Goal: Task Accomplishment & Management: Use online tool/utility

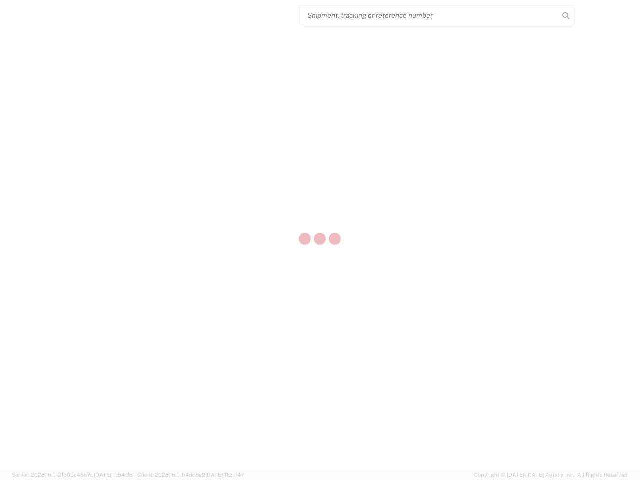
select select "US"
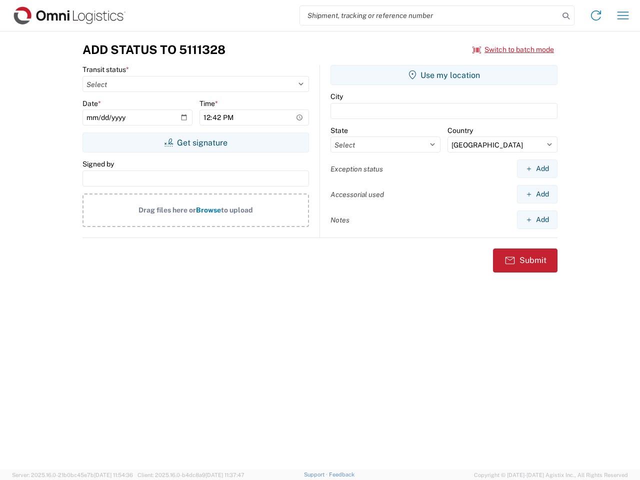
click at [430, 16] on input "search" at bounding box center [429, 15] width 259 height 19
click at [566, 16] on icon at bounding box center [566, 16] width 14 height 14
click at [596, 16] on icon at bounding box center [596, 16] width 16 height 16
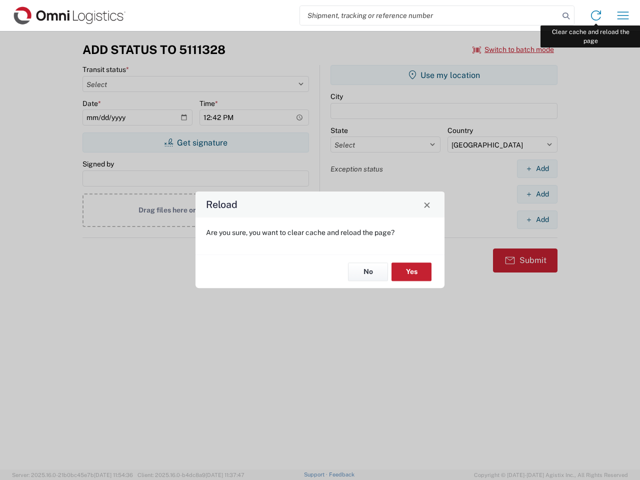
click at [623, 16] on div "Reload Are you sure, you want to clear cache and reload the page? No Yes" at bounding box center [320, 240] width 640 height 480
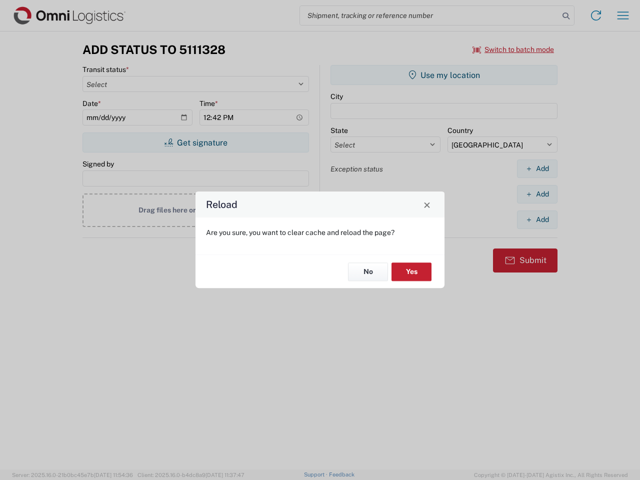
click at [514, 50] on div "Reload Are you sure, you want to clear cache and reload the page? No Yes" at bounding box center [320, 240] width 640 height 480
click at [196, 143] on div "Reload Are you sure, you want to clear cache and reload the page? No Yes" at bounding box center [320, 240] width 640 height 480
click at [444, 75] on div "Reload Are you sure, you want to clear cache and reload the page? No Yes" at bounding box center [320, 240] width 640 height 480
click at [537, 169] on div "Reload Are you sure, you want to clear cache and reload the page? No Yes" at bounding box center [320, 240] width 640 height 480
click at [537, 194] on div "Reload Are you sure, you want to clear cache and reload the page? No Yes" at bounding box center [320, 240] width 640 height 480
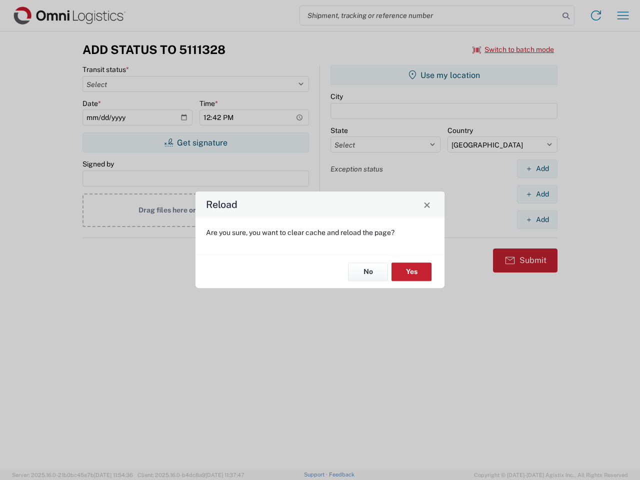
click at [537, 220] on div "Reload Are you sure, you want to clear cache and reload the page? No Yes" at bounding box center [320, 240] width 640 height 480
